Goal: Find contact information: Obtain details needed to contact an individual or organization

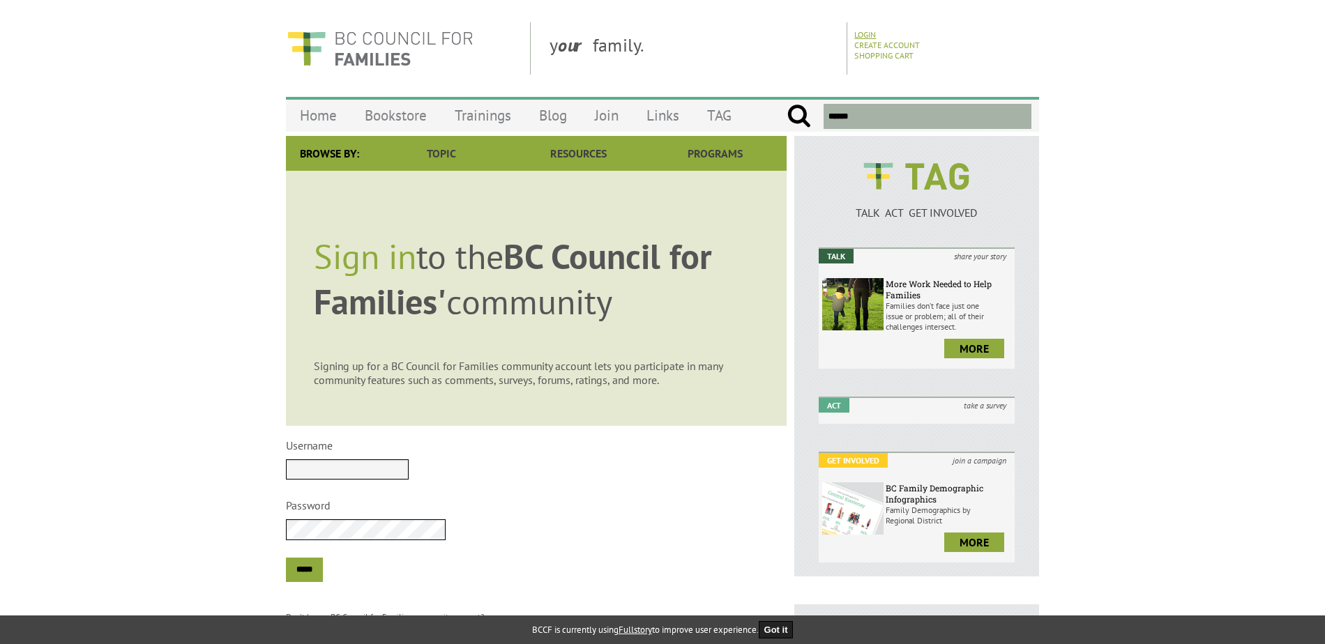
type input "**********"
click at [861, 34] on link "Login" at bounding box center [865, 34] width 22 height 10
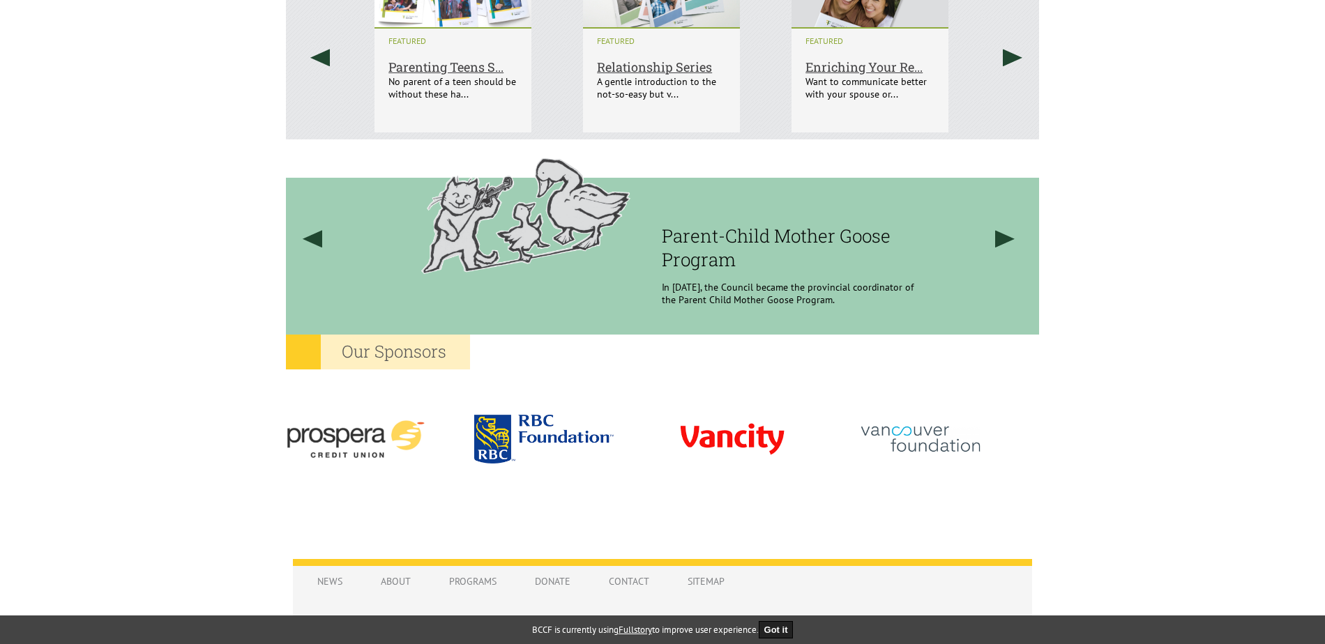
scroll to position [1231, 0]
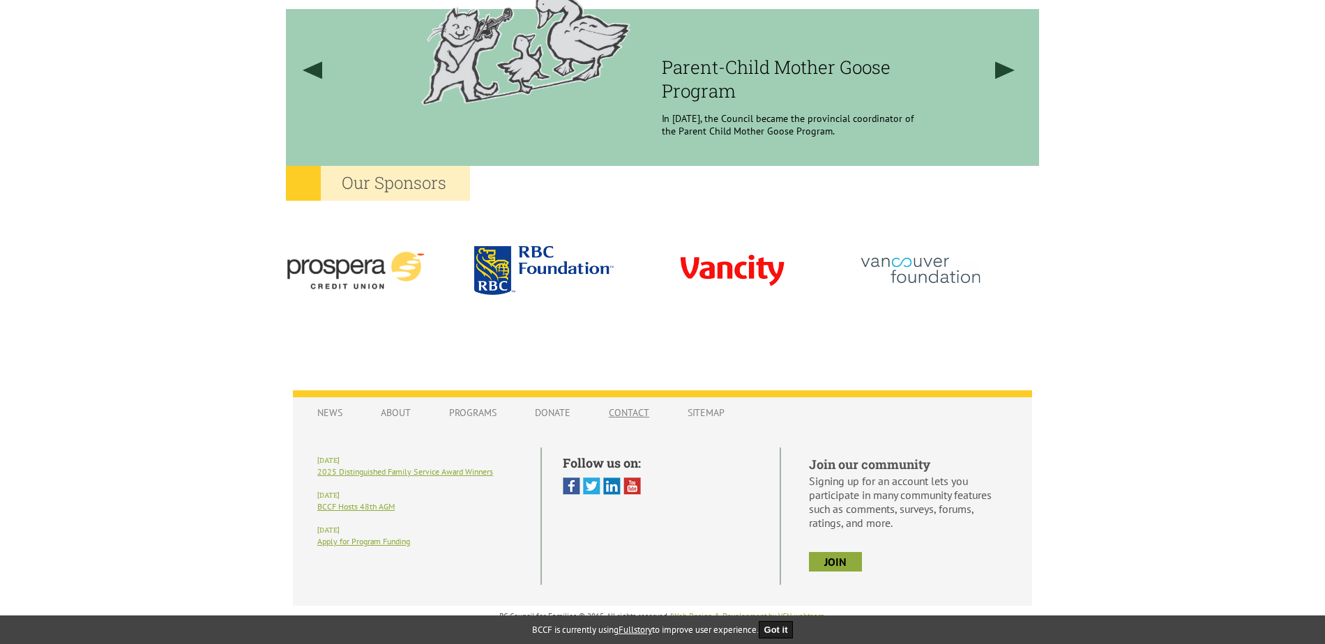
click at [622, 413] on link "Contact" at bounding box center [629, 413] width 68 height 26
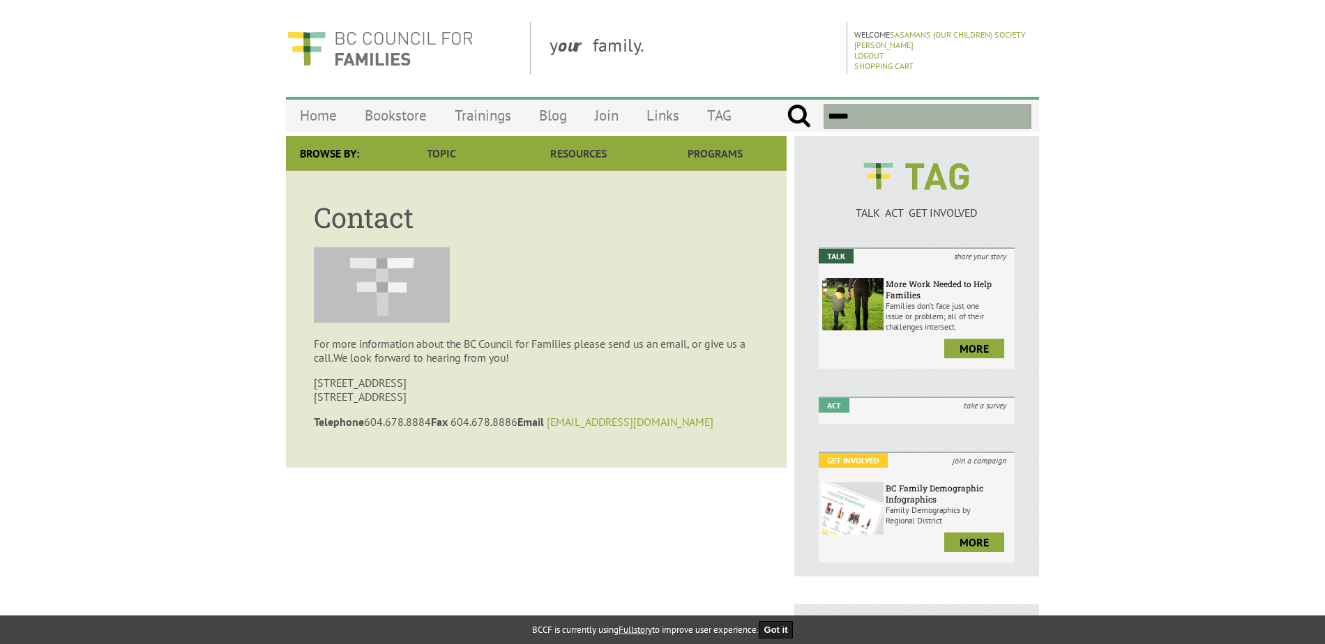
click at [586, 421] on link "[EMAIL_ADDRESS][DOMAIN_NAME]" at bounding box center [630, 422] width 167 height 14
click at [698, 543] on div "Browse By: Topic Parenting Fathering The Early Years The Middle Years Tweens & …" at bounding box center [662, 460] width 753 height 648
drag, startPoint x: 625, startPoint y: 423, endPoint x: 565, endPoint y: 422, distance: 60.7
click at [565, 422] on p "Telephone 604.678.8884 Fax 604.678.8886 Email bccf@bccf.ca" at bounding box center [536, 422] width 445 height 14
drag, startPoint x: 565, startPoint y: 422, endPoint x: 595, endPoint y: 429, distance: 31.5
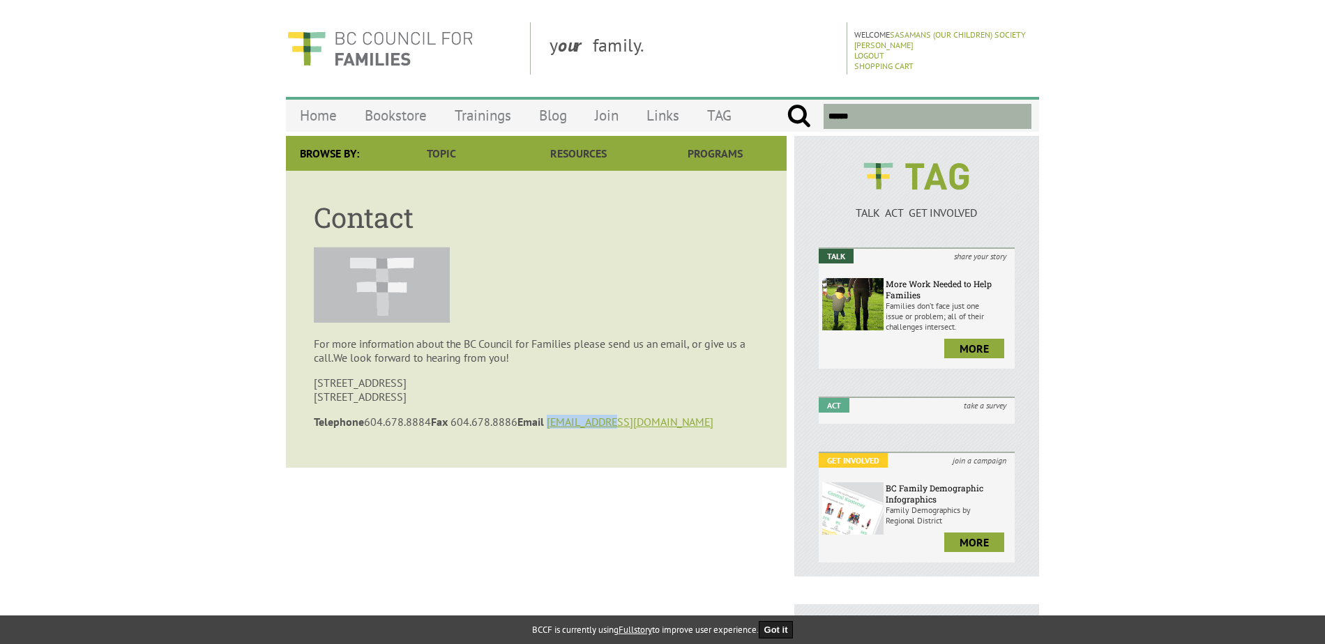
copy link "bccf@bccf.ca"
click at [490, 114] on link "Trainings" at bounding box center [483, 115] width 84 height 33
